Goal: Transaction & Acquisition: Purchase product/service

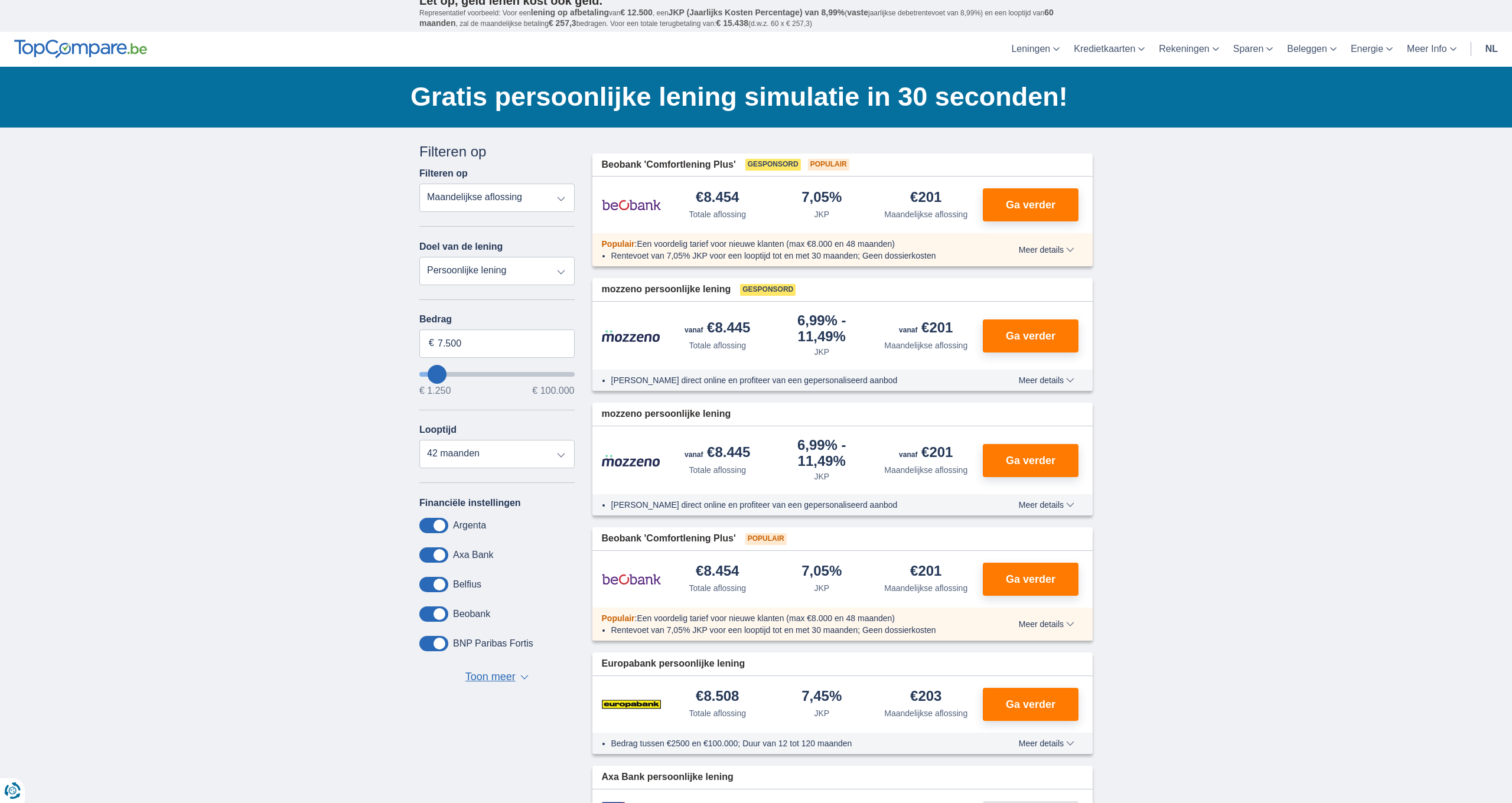
scroll to position [9, 0]
type input "5.250"
type input "5250"
select select "36"
type input "6.250"
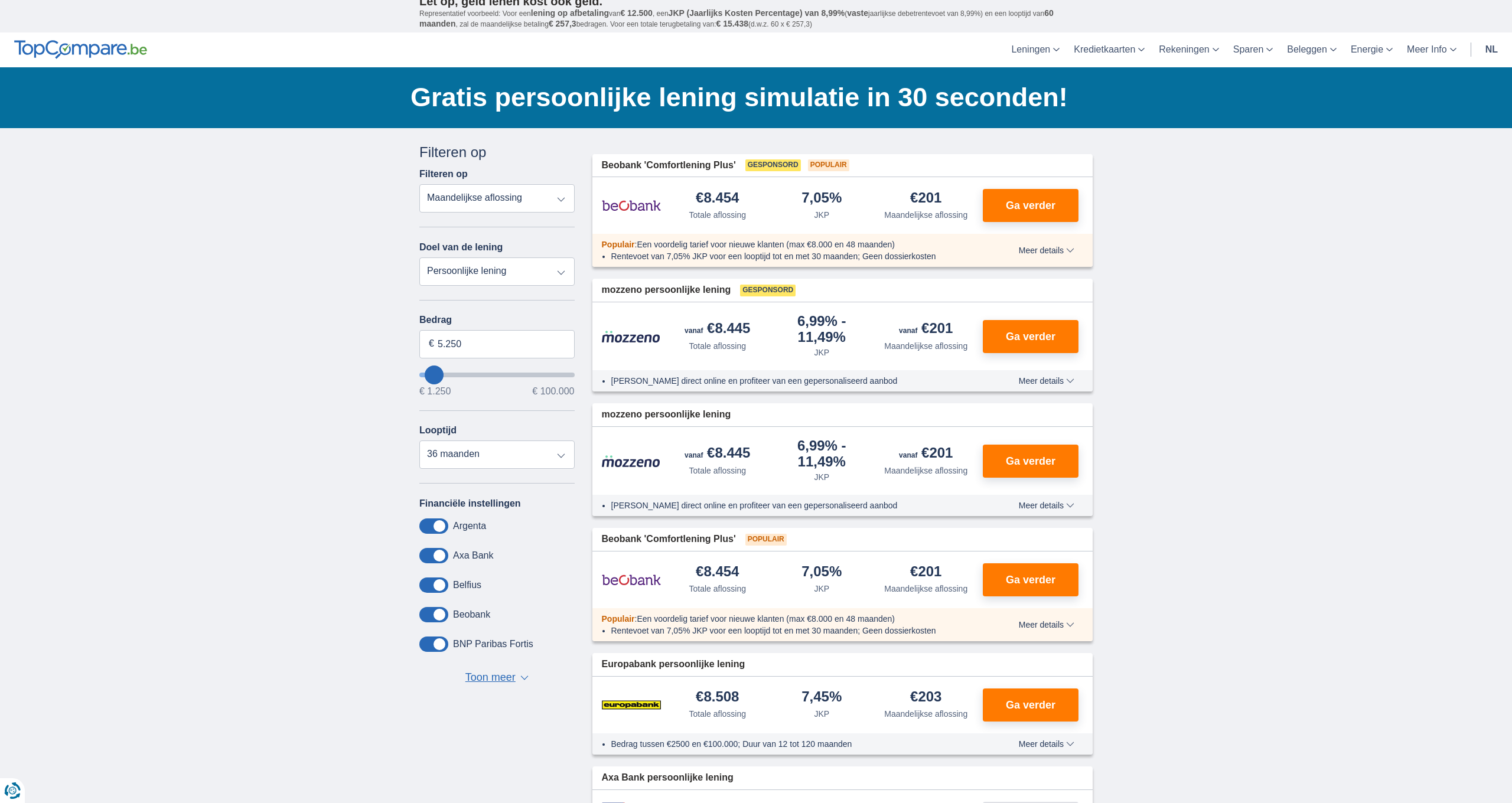
type input "6250"
select select "42"
type input "7.250"
type input "7250"
type input "8.250"
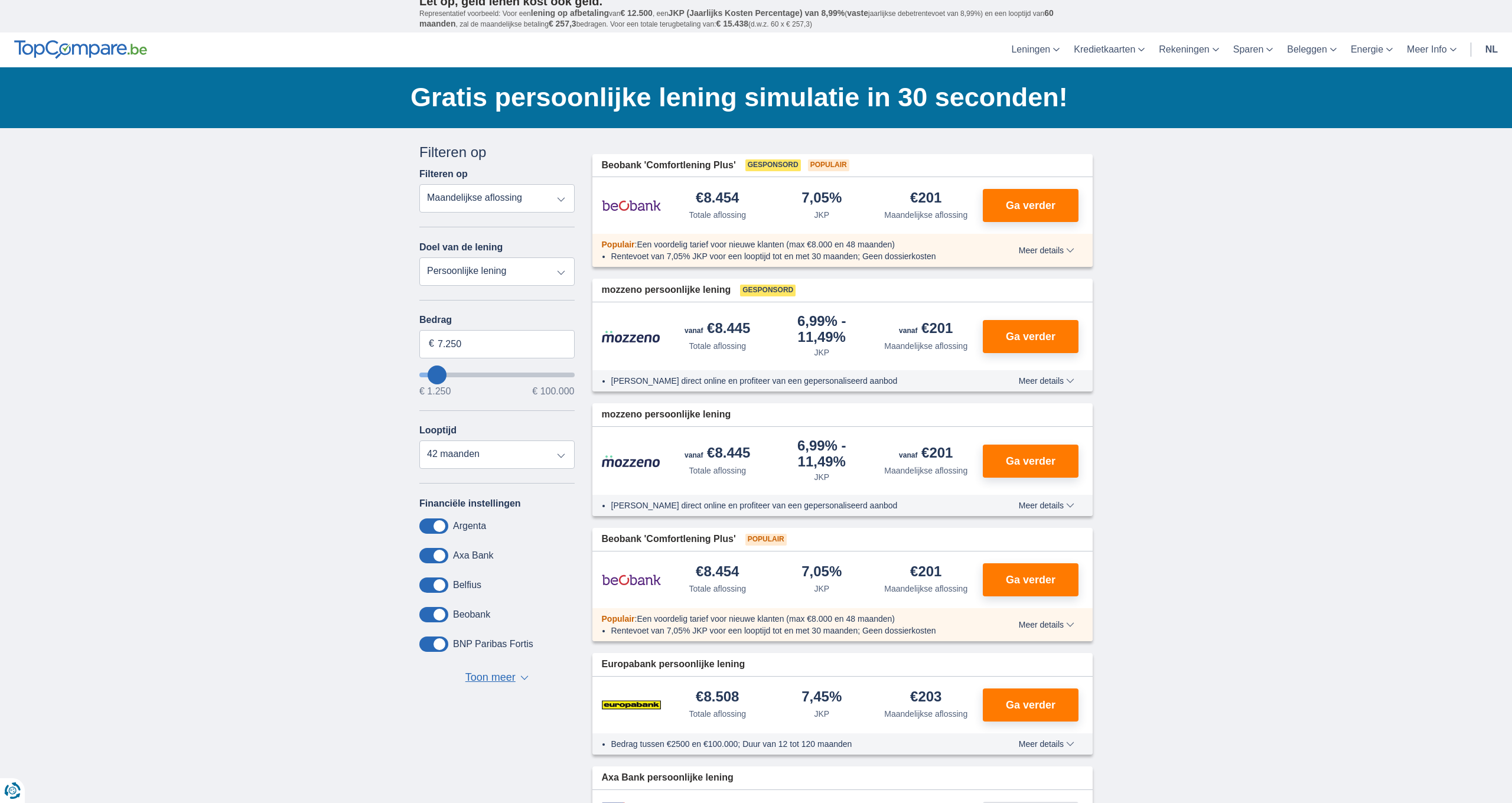
type input "8250"
type input "11.250"
type input "11250"
select select "60"
type input "14.250"
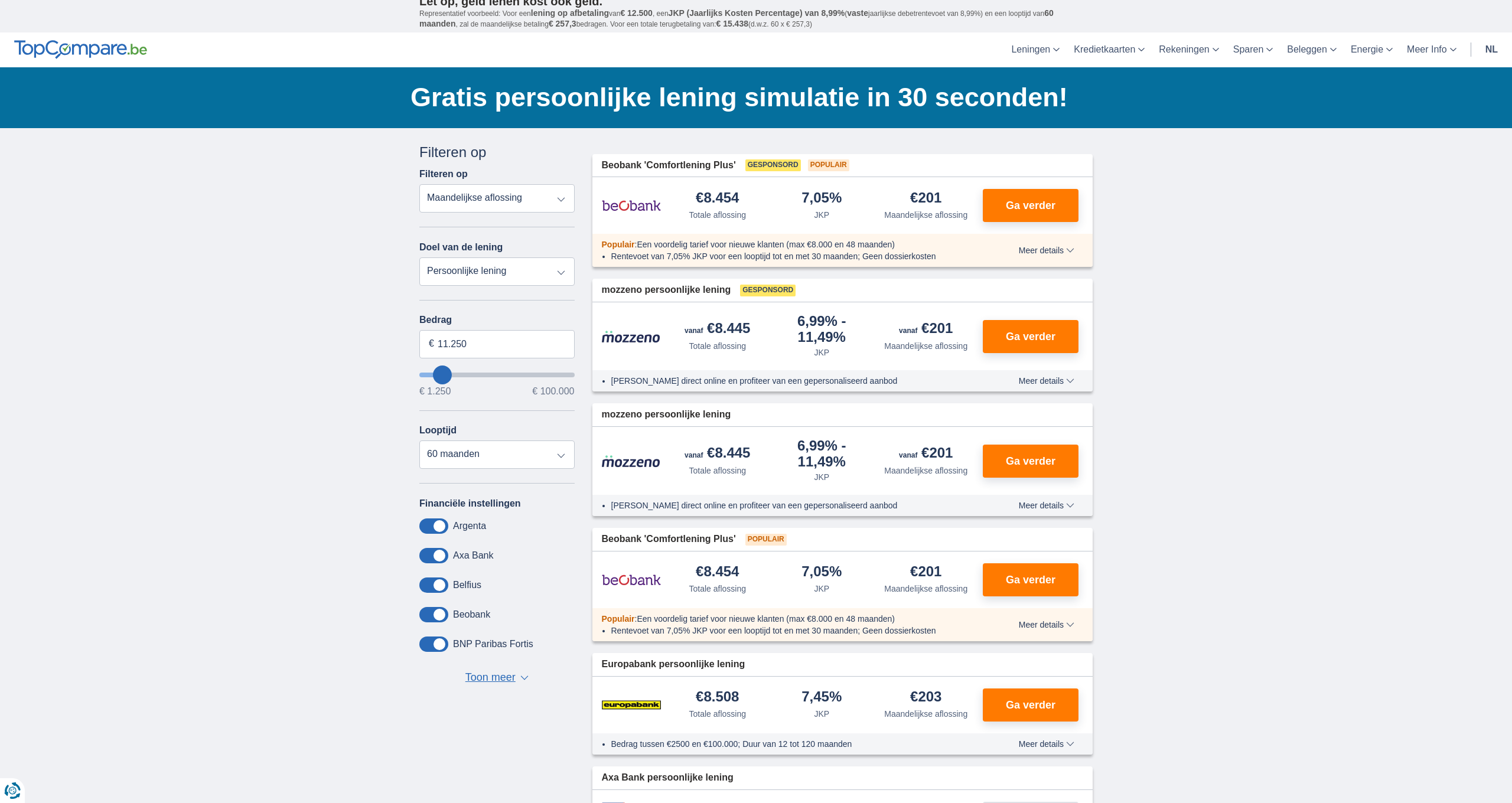
type input "14250"
type input "18.250"
type input "18250"
type input "22.250"
type input "22250"
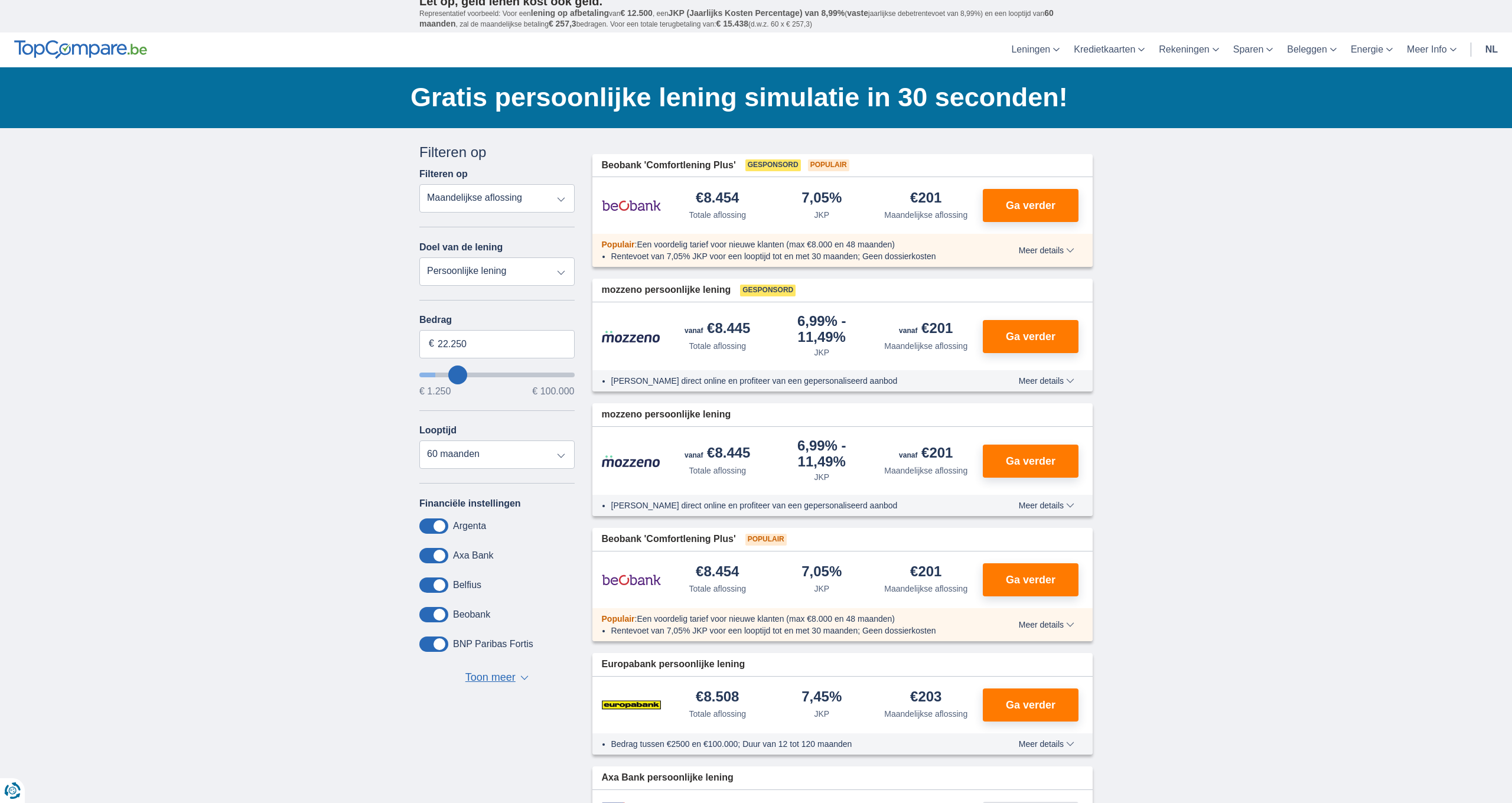
type input "26.250"
type input "26250"
select select "120"
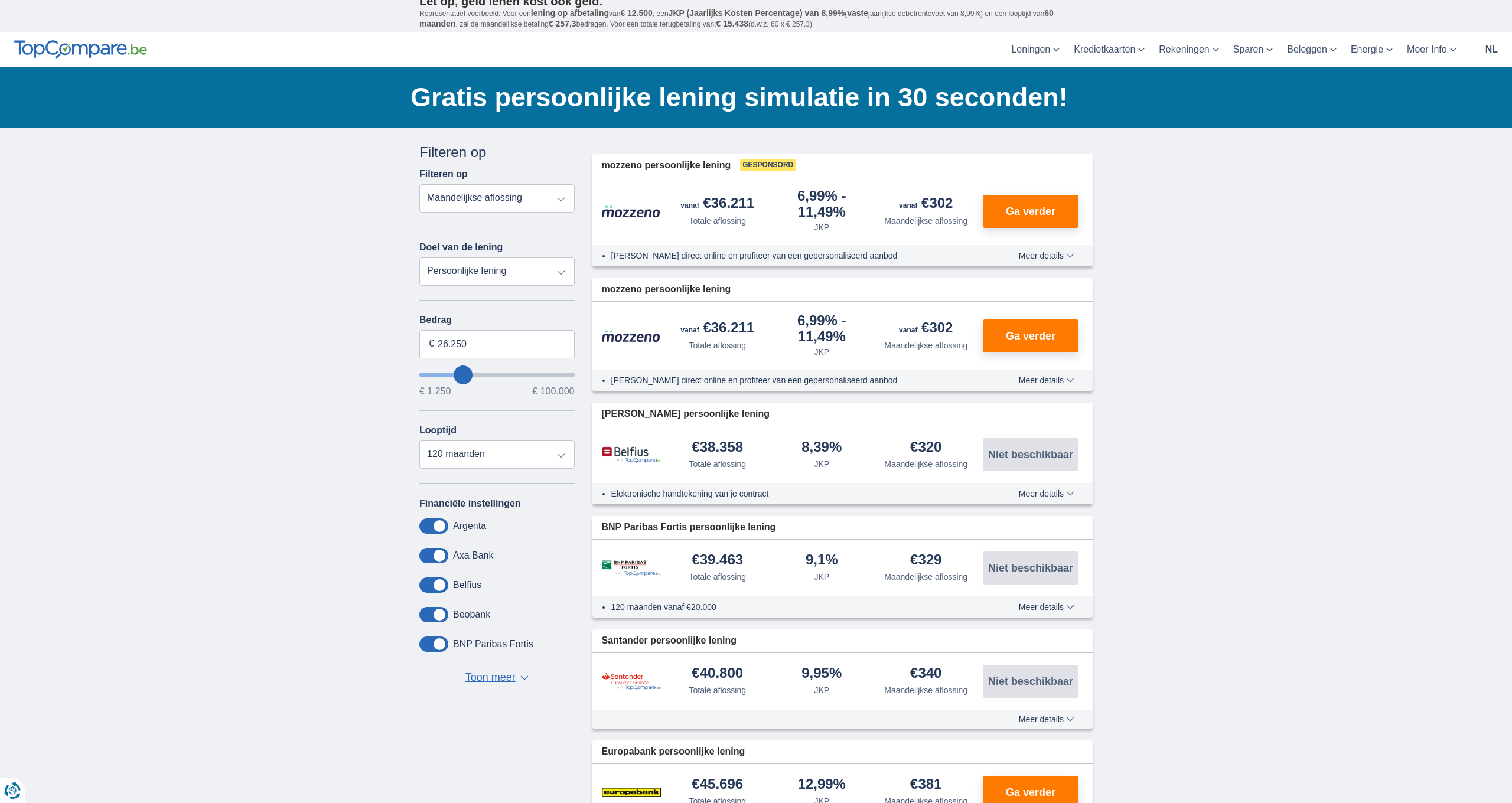
drag, startPoint x: 442, startPoint y: 373, endPoint x: 463, endPoint y: 373, distance: 21.0
type input "31.250"
type input "31250"
type input "27.250"
type input "27250"
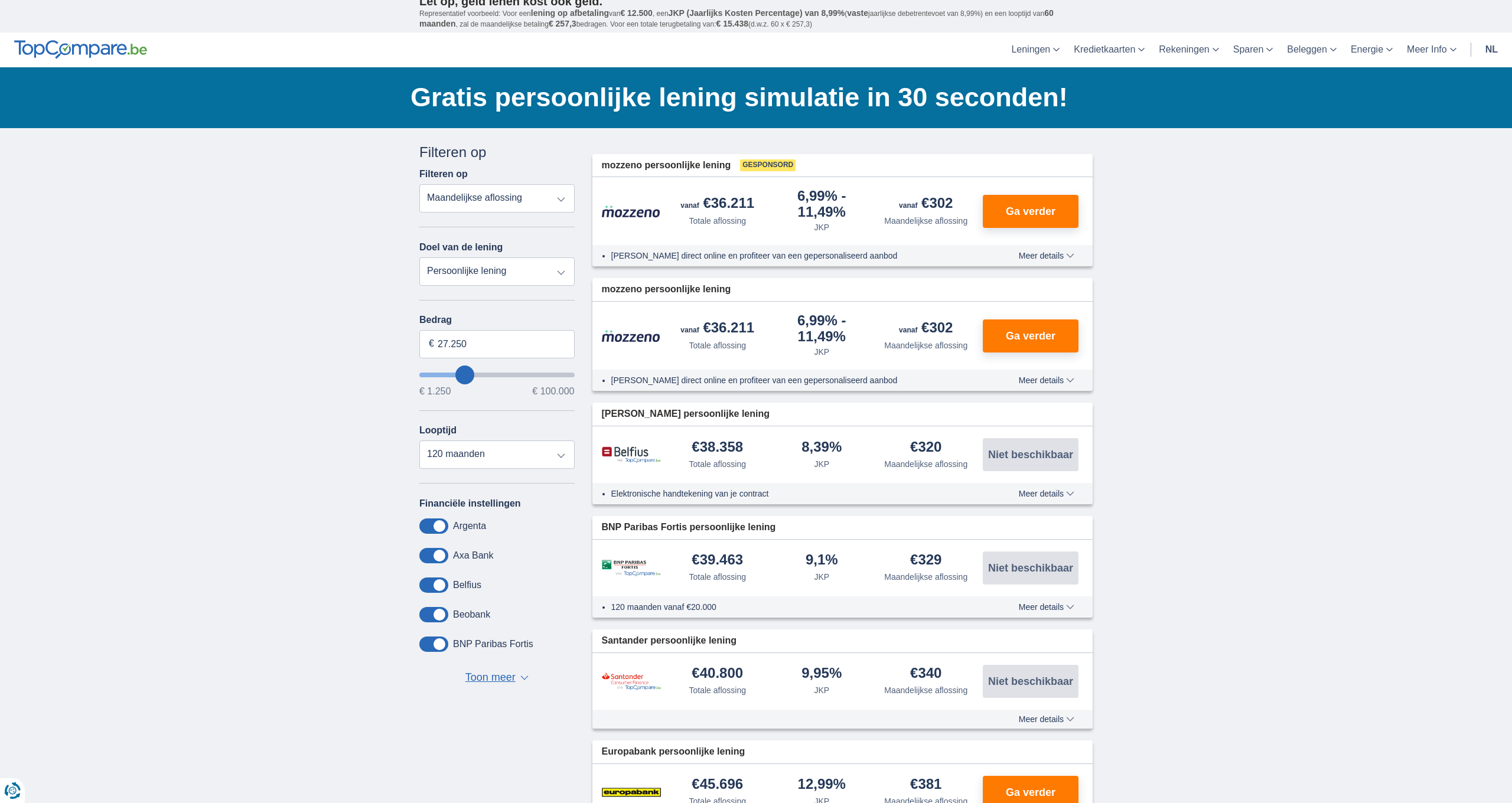
type input "26.250"
type input "26250"
type input "27.250"
type input "27250"
type input "28.250"
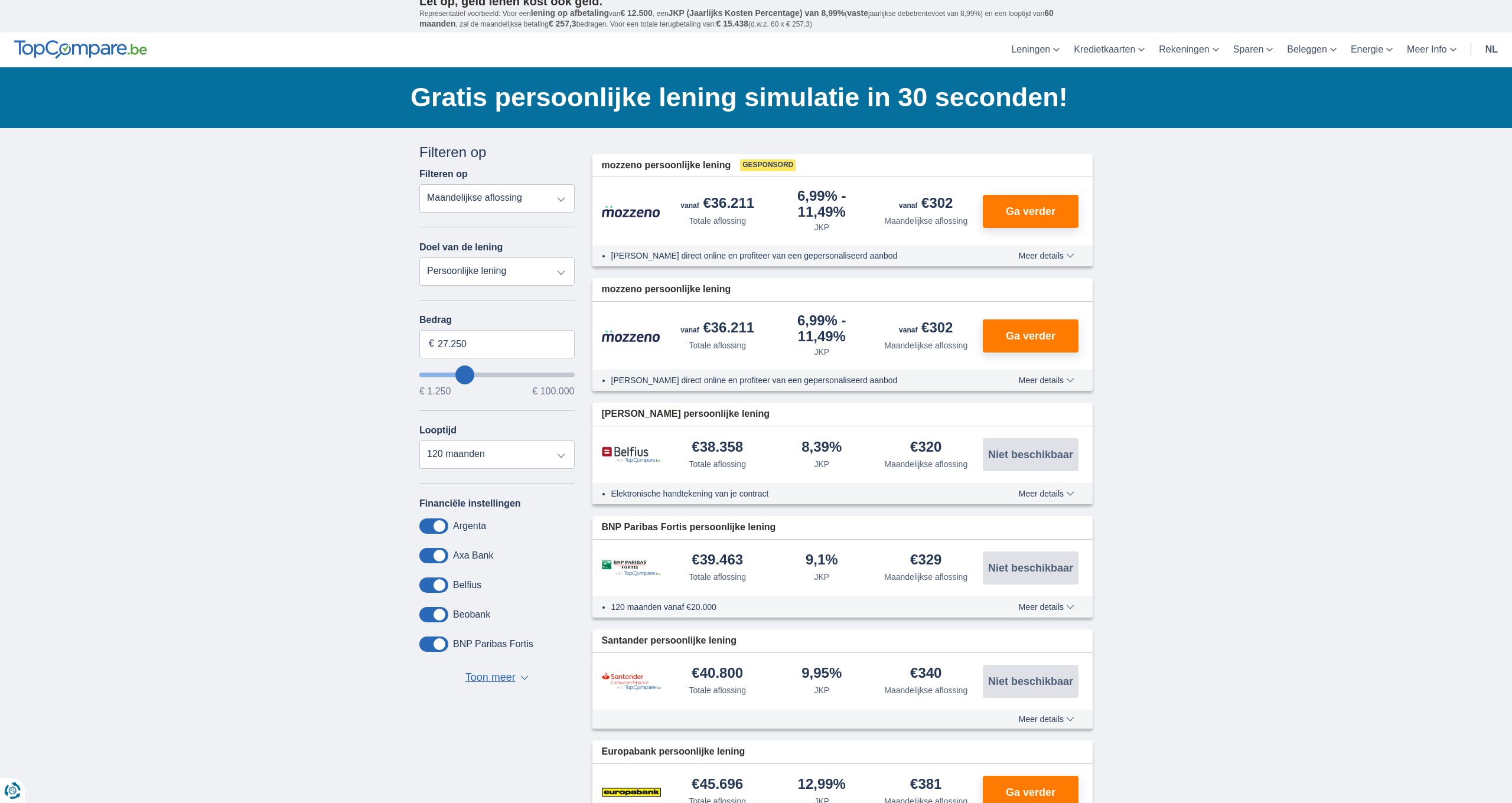
type input "28250"
type input "30.250"
type input "30250"
type input "34.250"
type input "34250"
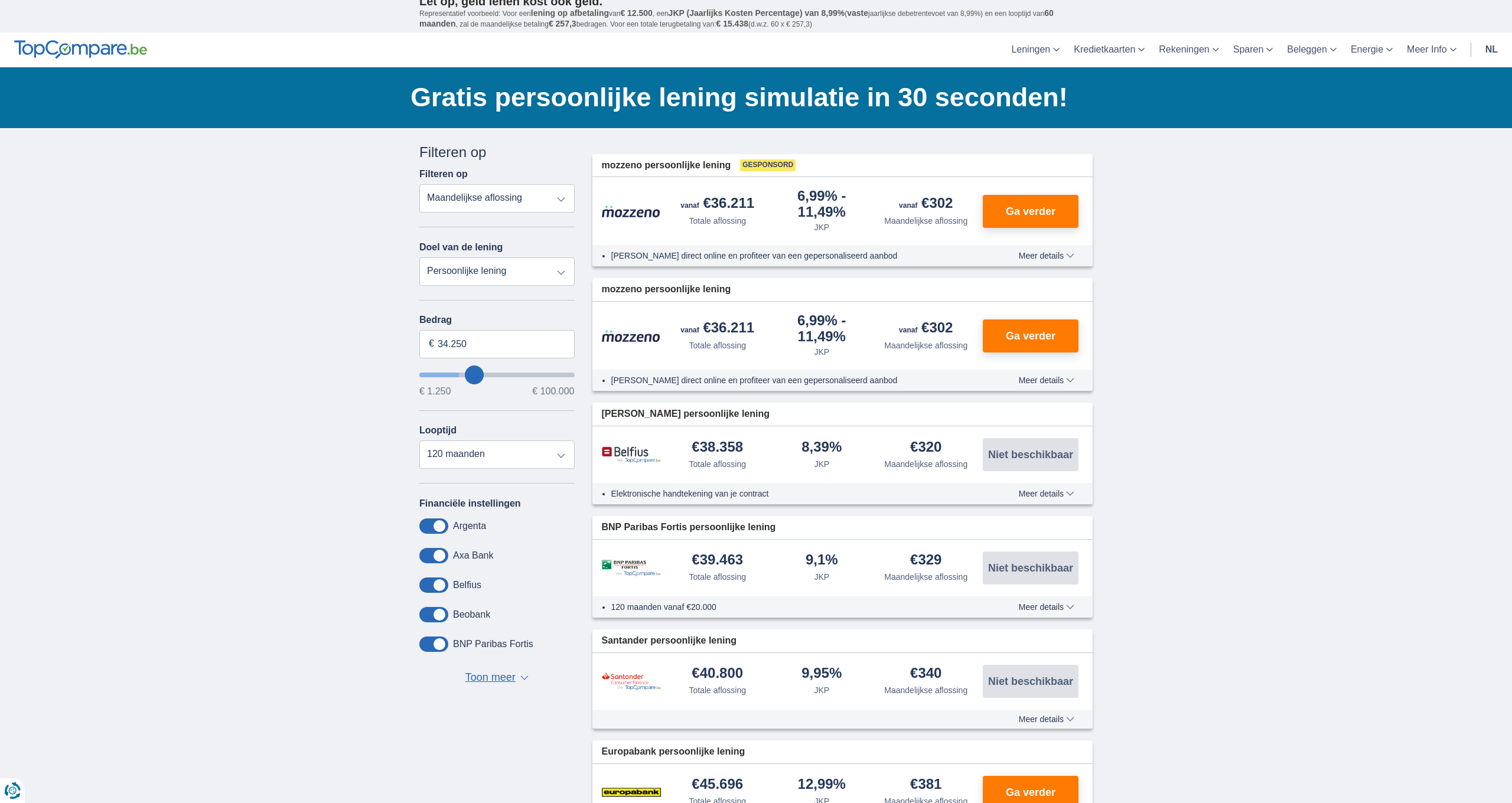
type input "39.250"
type input "39250"
type input "44.250"
type input "44250"
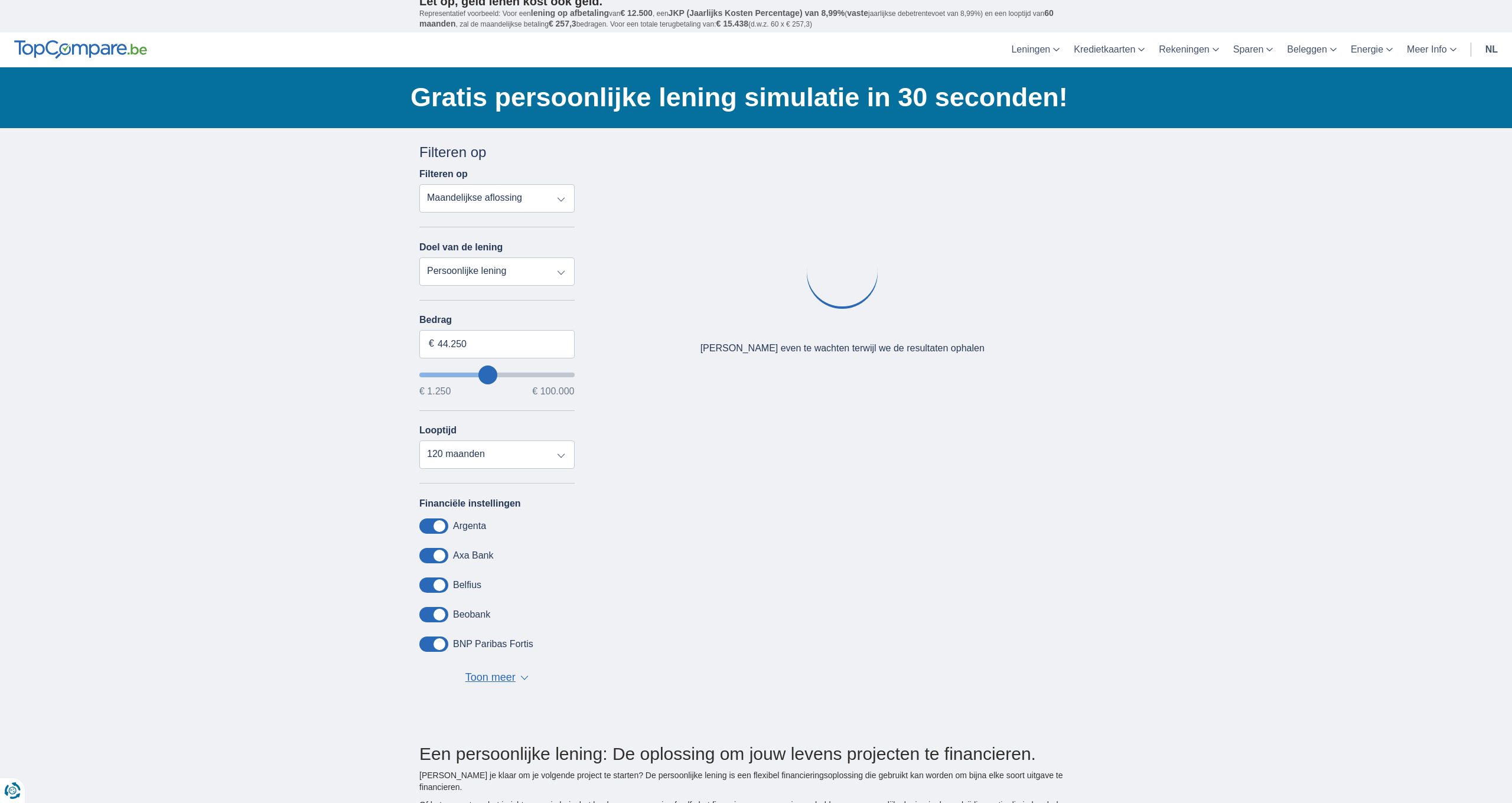
type input "76.250"
type input "76250"
type input "77.250"
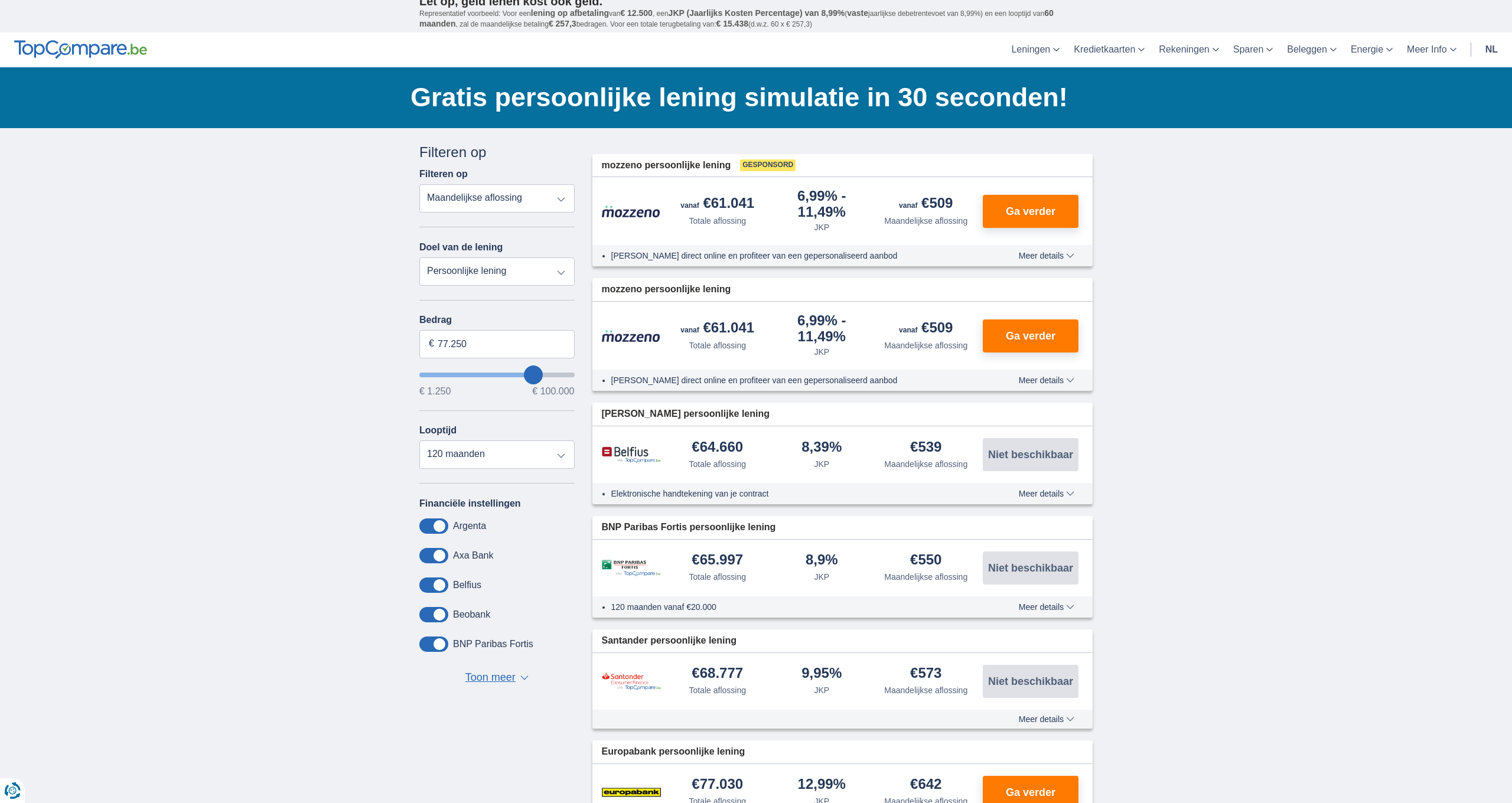
type input "77250"
click at [534, 377] on input "wantToBorrow" at bounding box center [497, 375] width 155 height 5
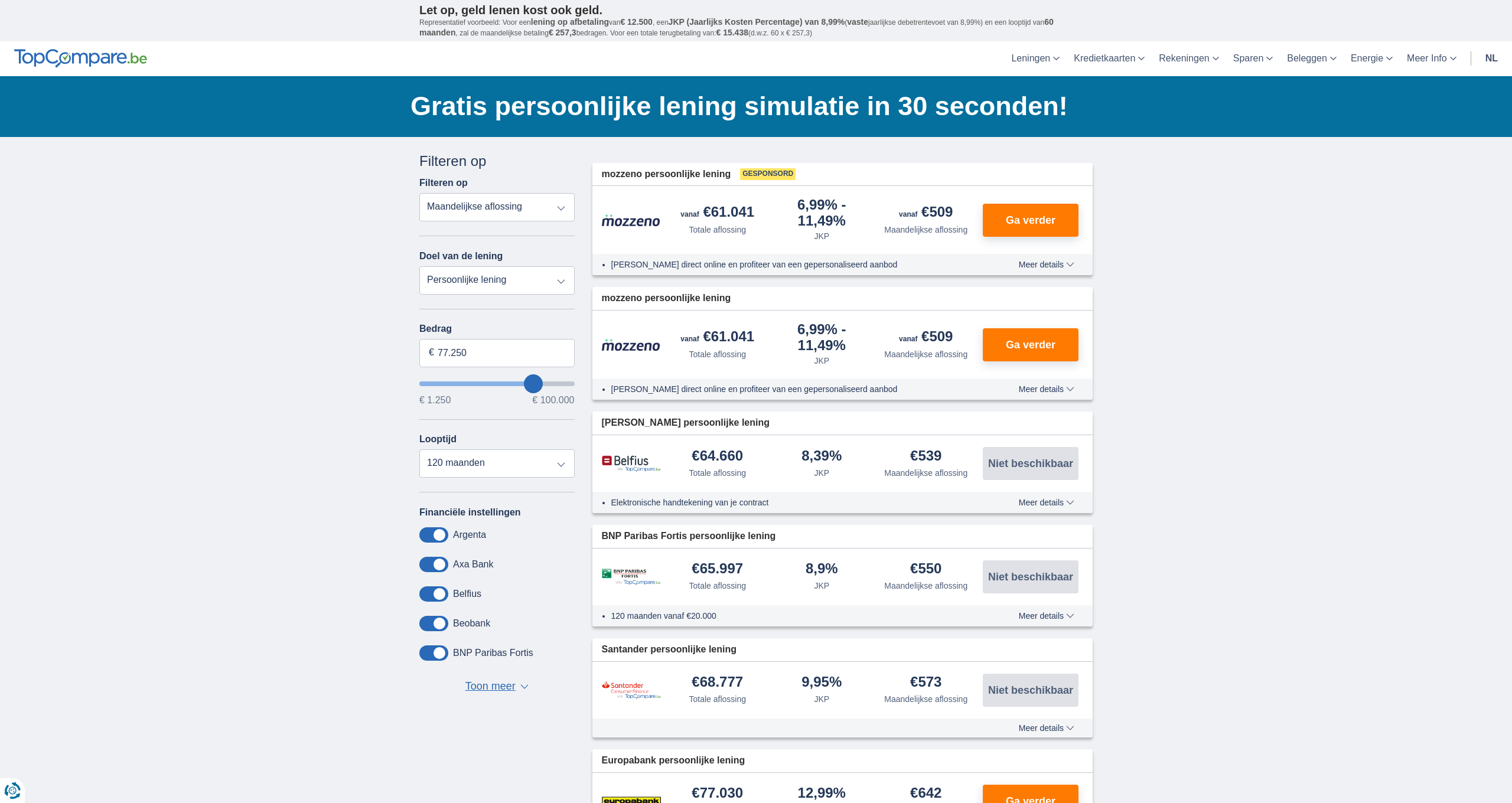
type input "78.250"
type input "78250"
click at [535, 382] on input "wantToBorrow" at bounding box center [497, 384] width 155 height 5
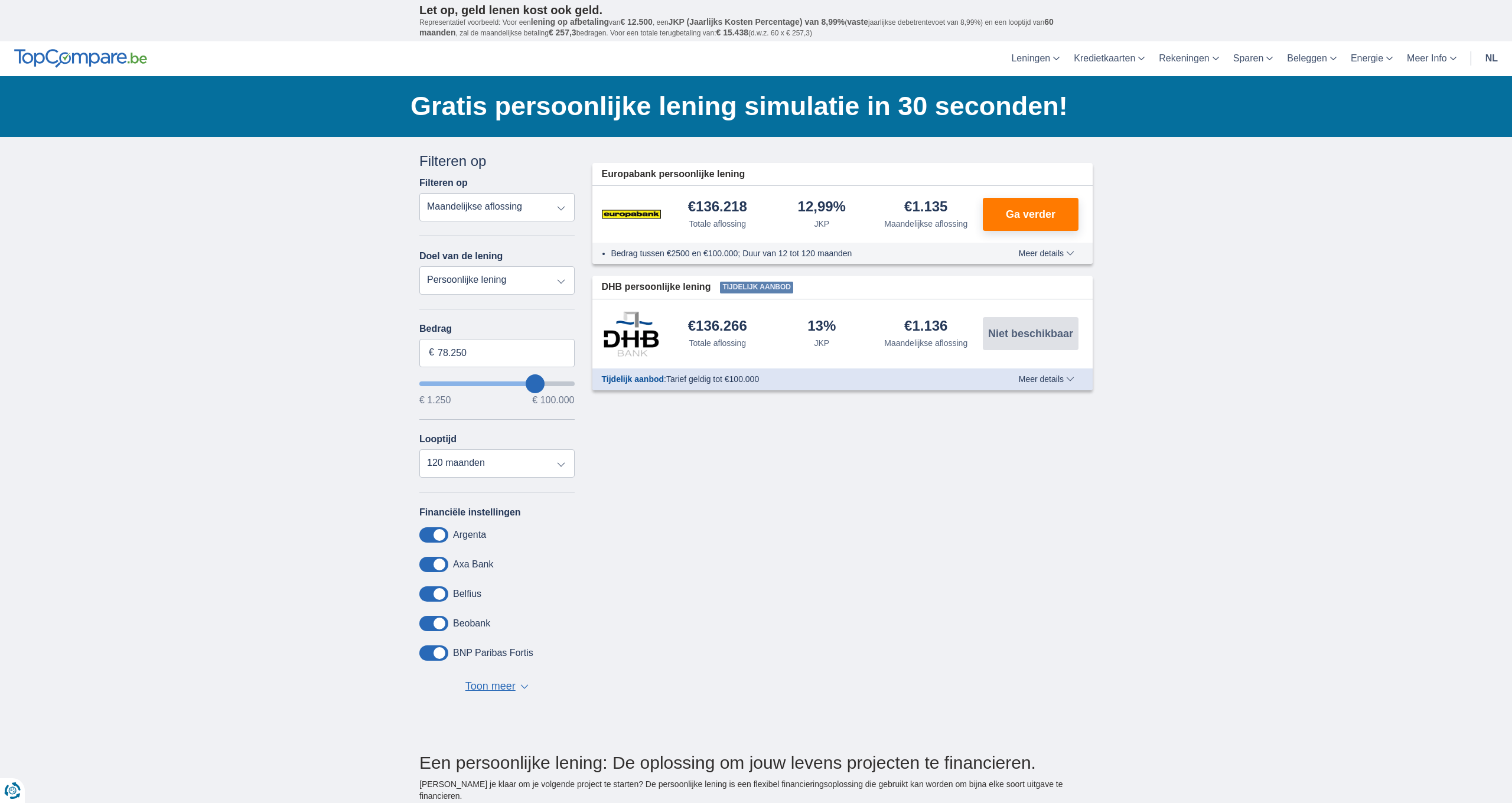
type input "88.250"
type input "88250"
click at [549, 385] on input "wantToBorrow" at bounding box center [497, 384] width 155 height 5
type input "81.250"
type input "81250"
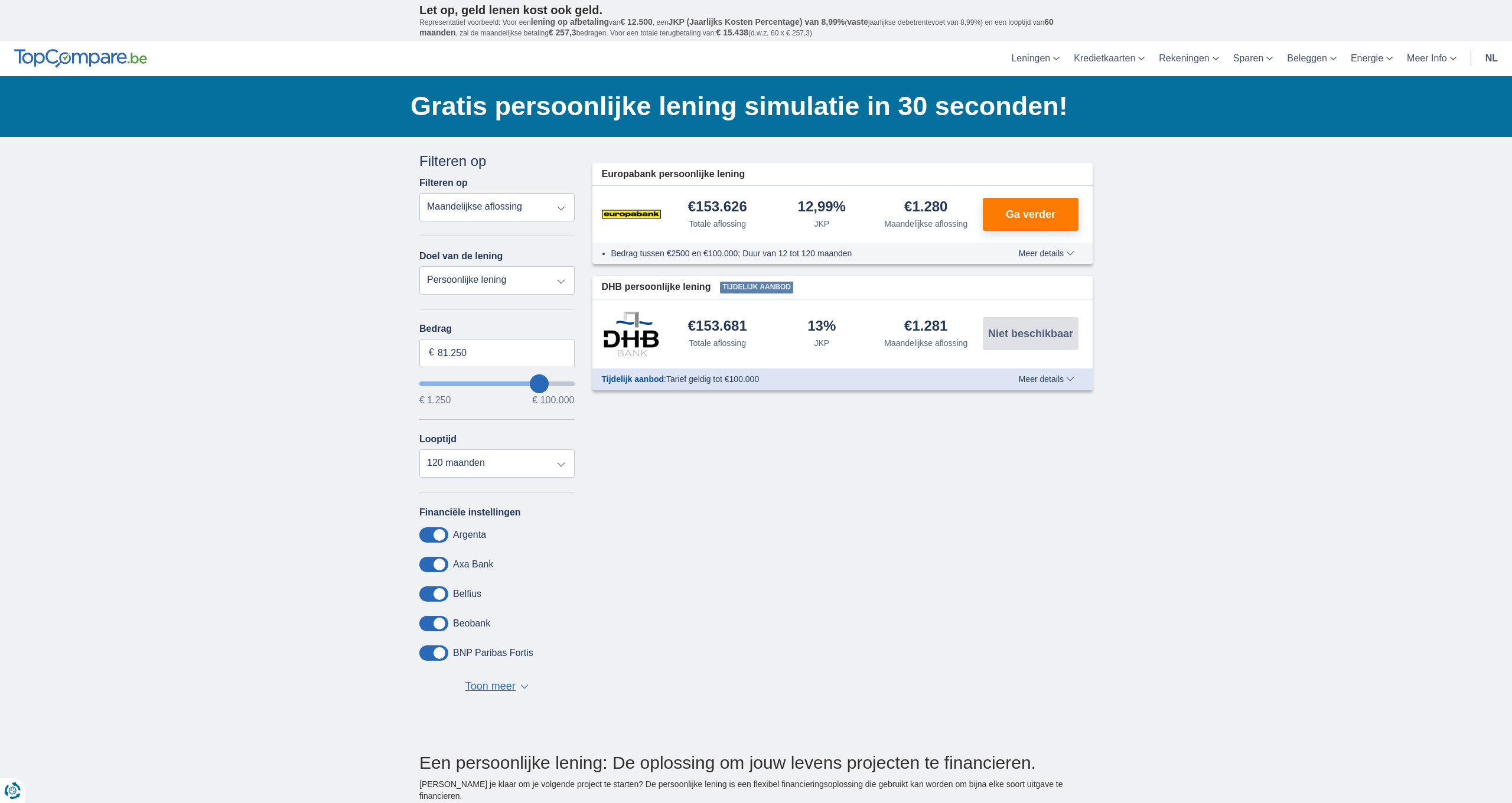
click at [539, 386] on input "wantToBorrow" at bounding box center [497, 384] width 155 height 5
click at [503, 354] on input "81.250" at bounding box center [497, 353] width 155 height 28
type input "8"
type input "80.000"
type input "80250"
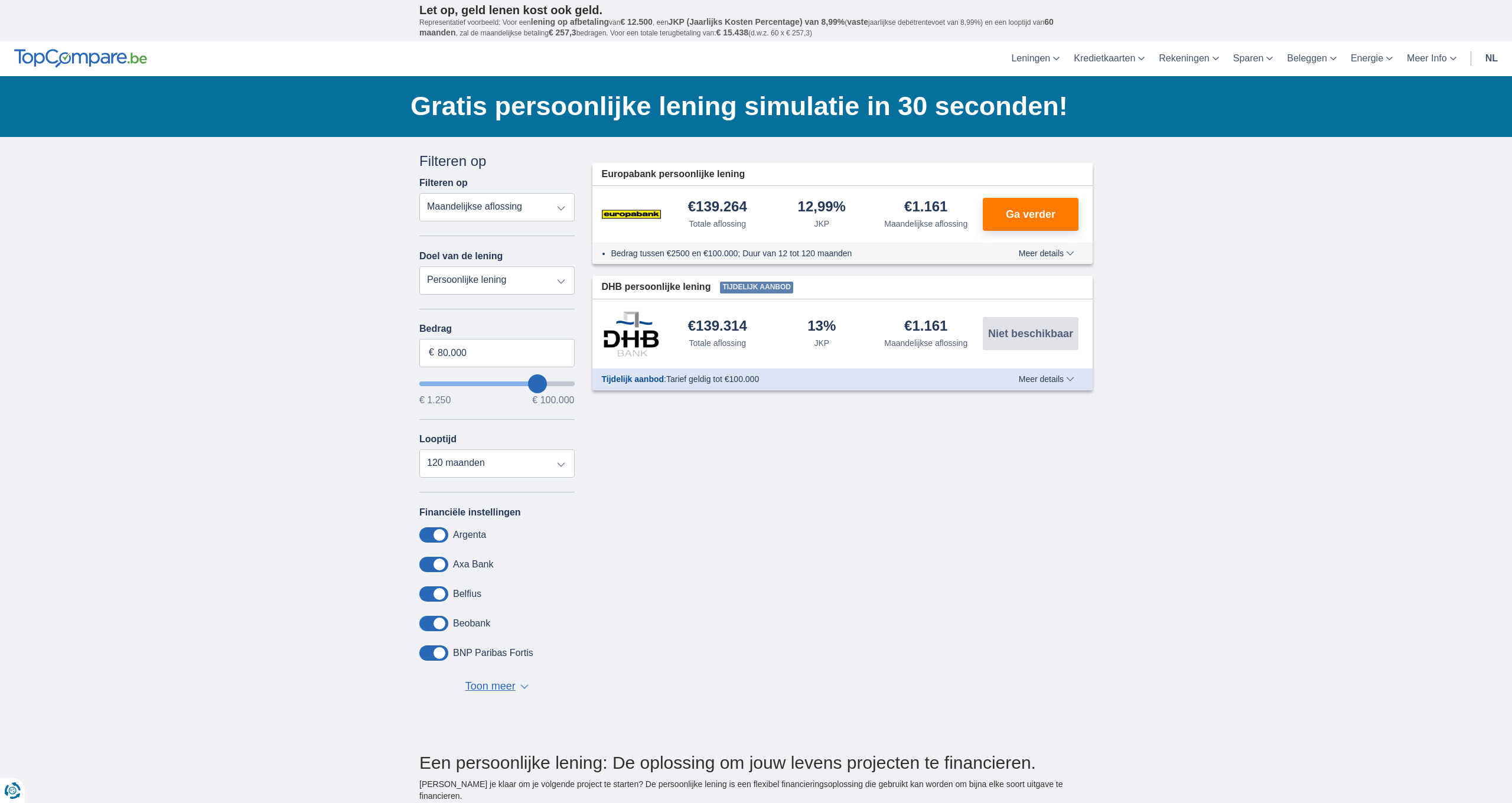
type input "61.250"
type input "61250"
click at [511, 383] on input "wantToBorrow" at bounding box center [497, 384] width 155 height 5
type input "52.250"
type input "52250"
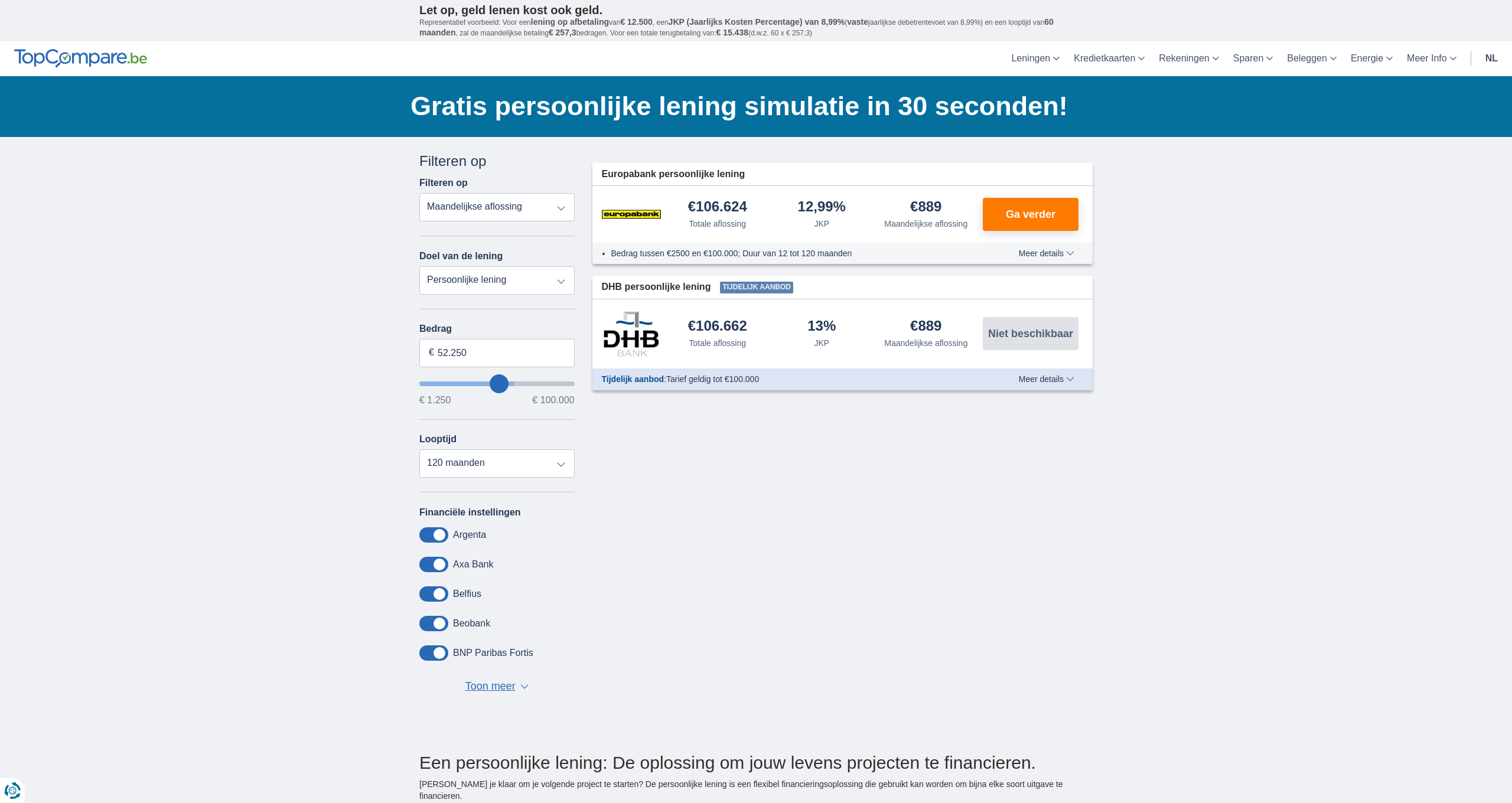
click at [499, 383] on input "wantToBorrow" at bounding box center [497, 384] width 155 height 5
type input "39.250"
type input "39250"
click at [482, 382] on input "wantToBorrow" at bounding box center [497, 384] width 155 height 5
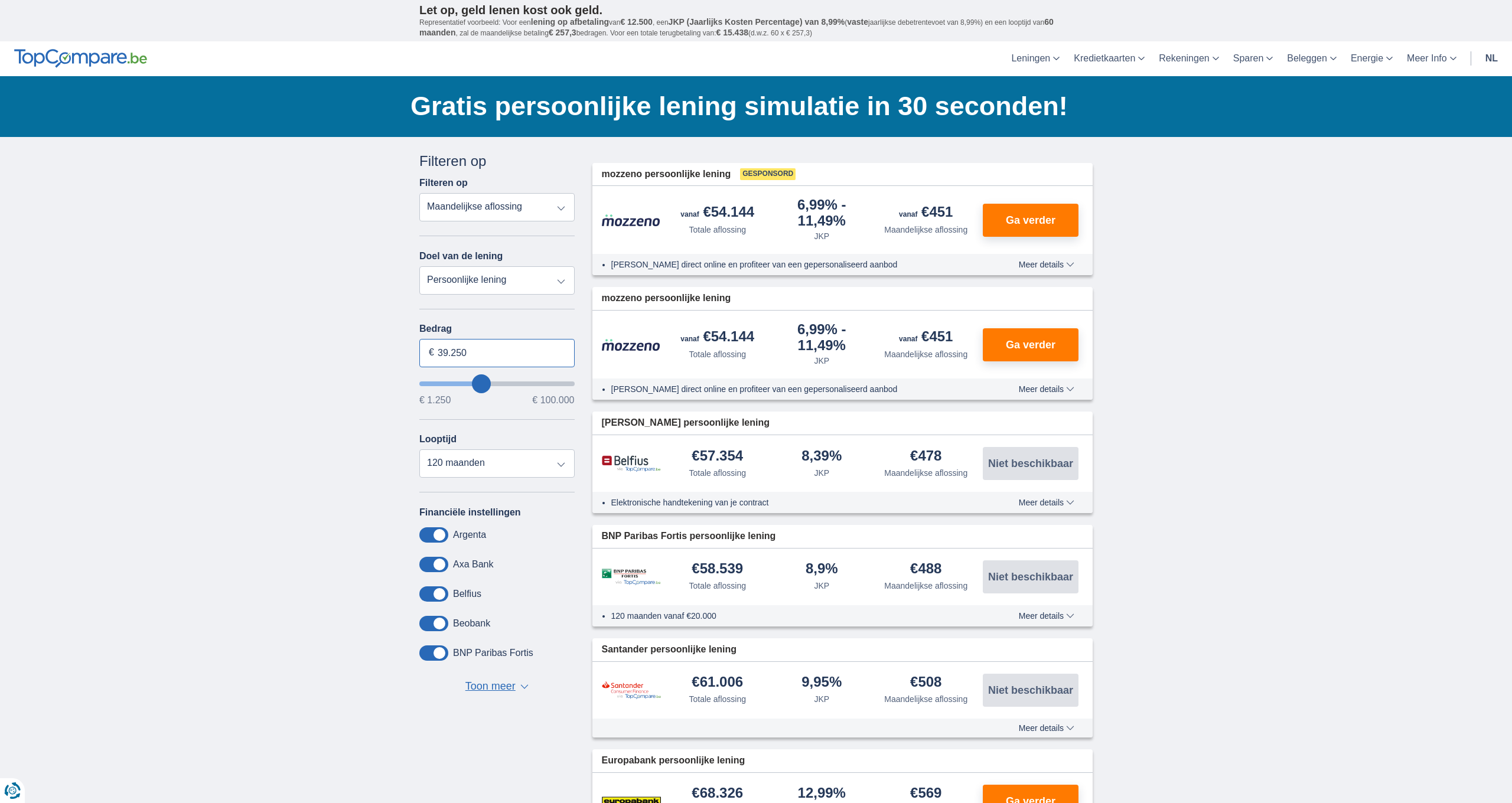
click at [482, 362] on input "39.250" at bounding box center [497, 353] width 155 height 28
type input "3"
type input "56.000"
type input "56250"
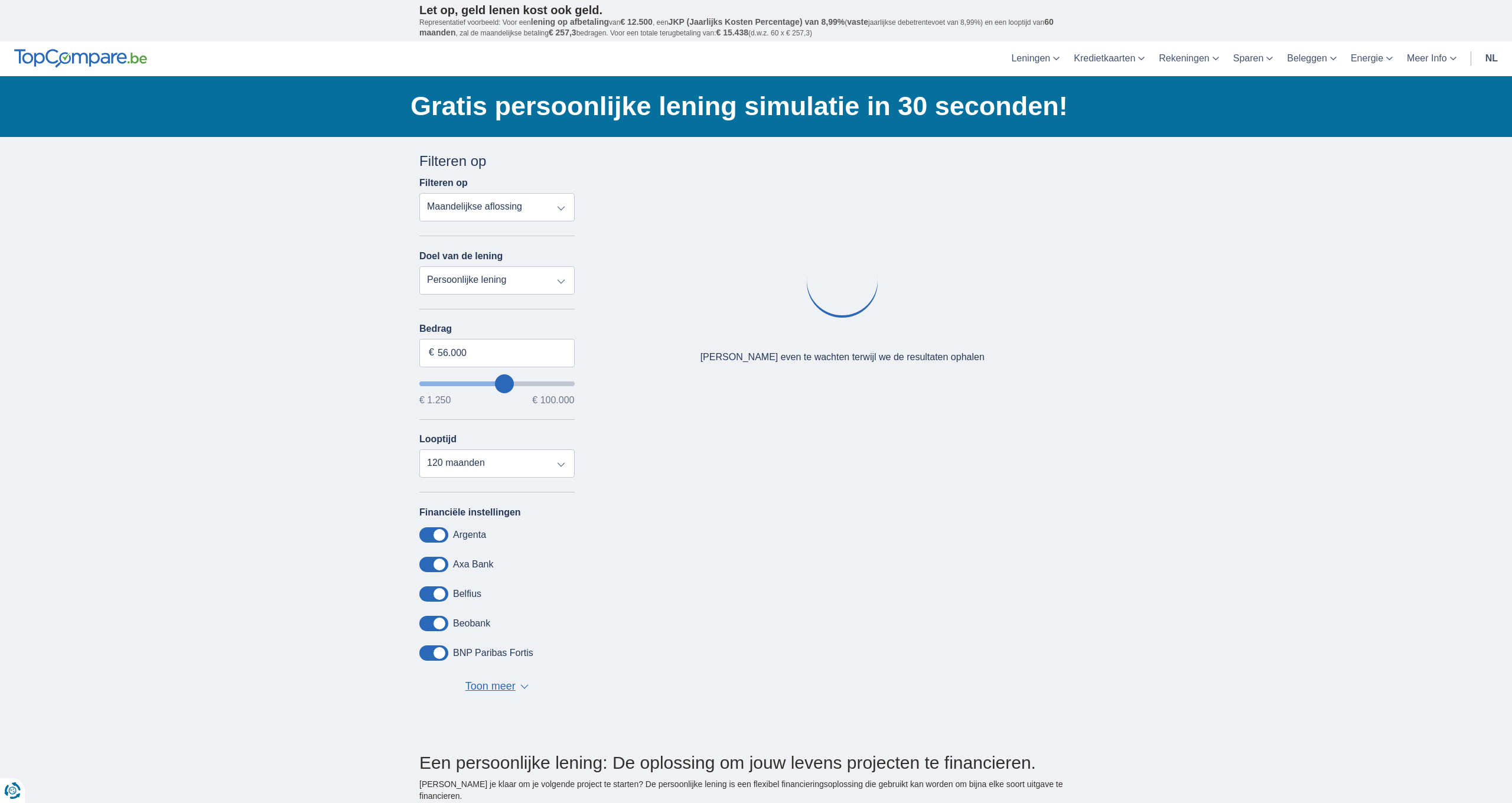
click at [322, 446] on div "× widget.non-eligible-application.title widget.non-eligible-application.text no…" at bounding box center [756, 438] width 1512 height 604
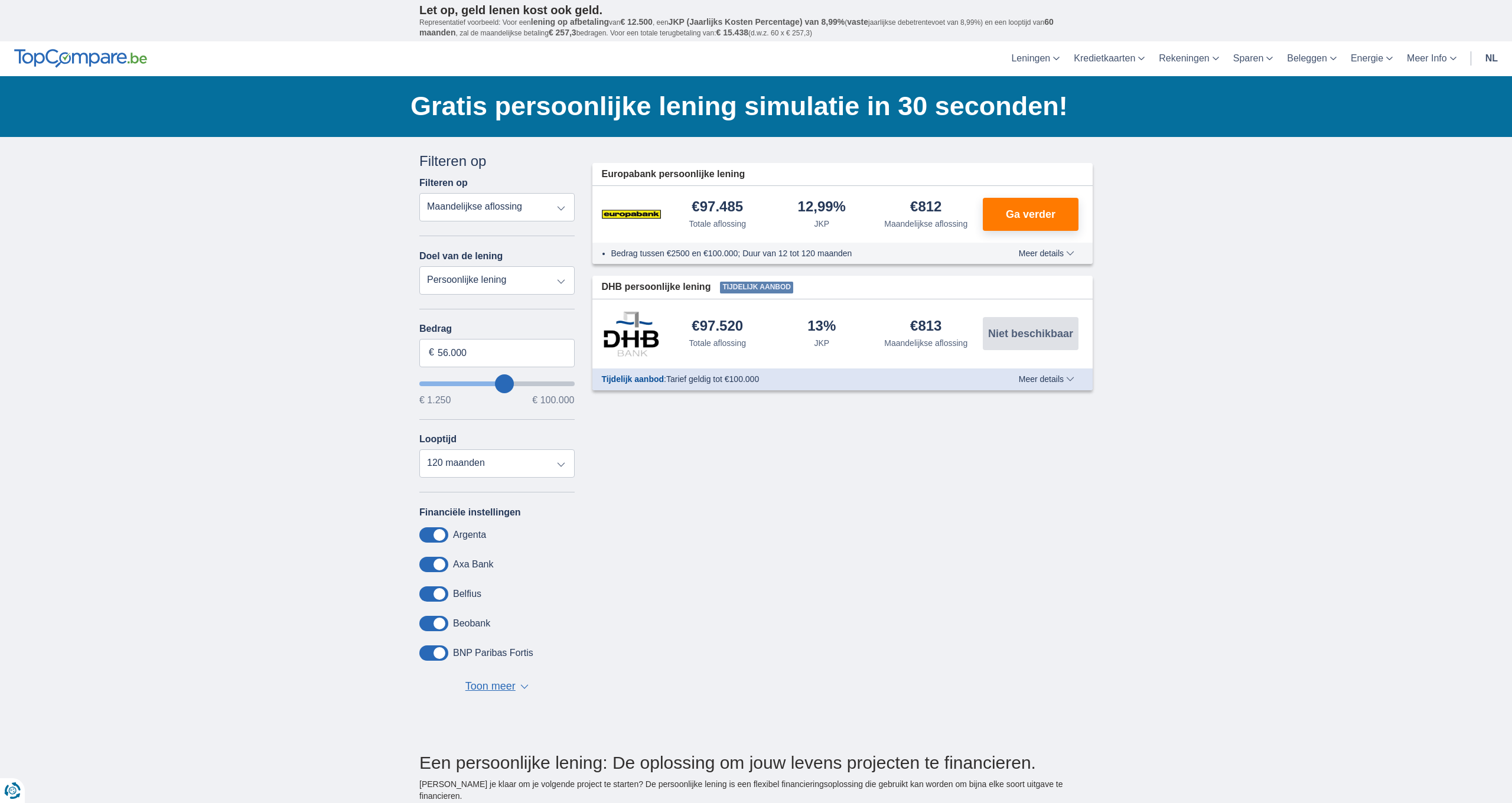
scroll to position [9, 0]
